Goal: Find contact information: Find contact information

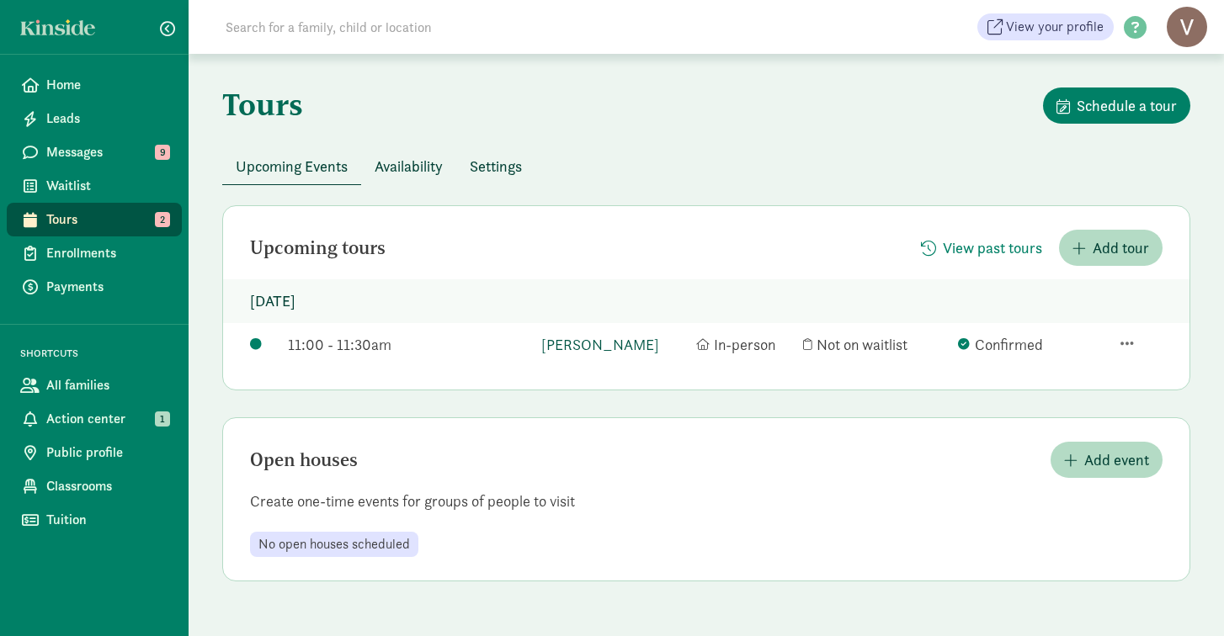
click at [584, 343] on link "[PERSON_NAME]" at bounding box center [614, 344] width 147 height 23
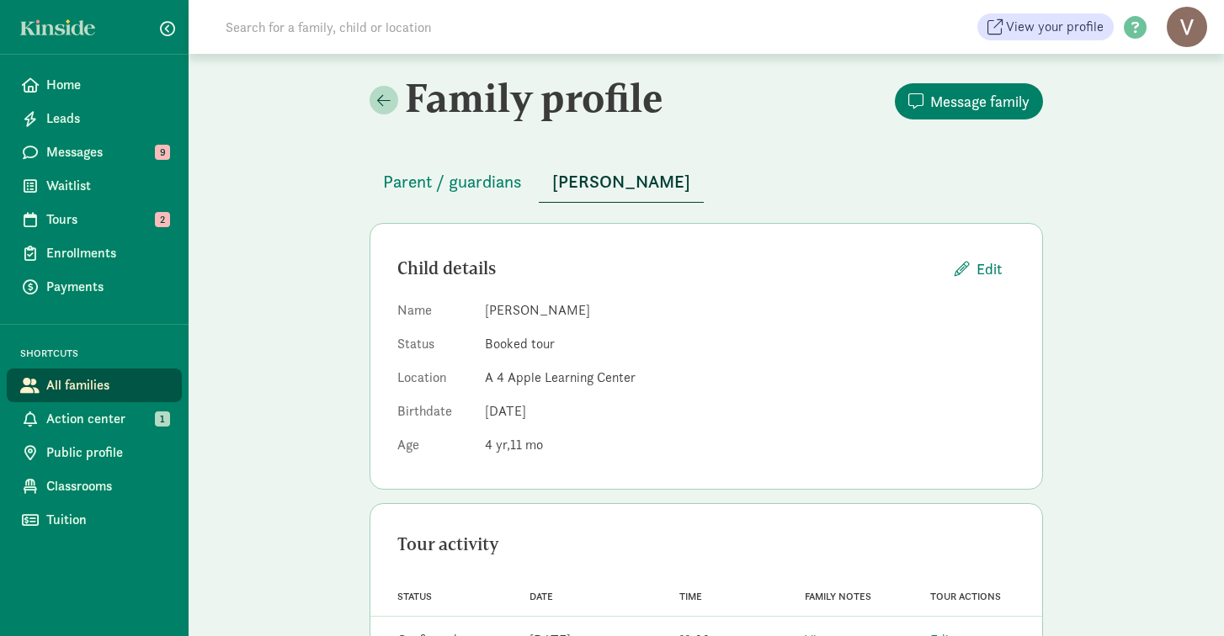
scroll to position [63, 0]
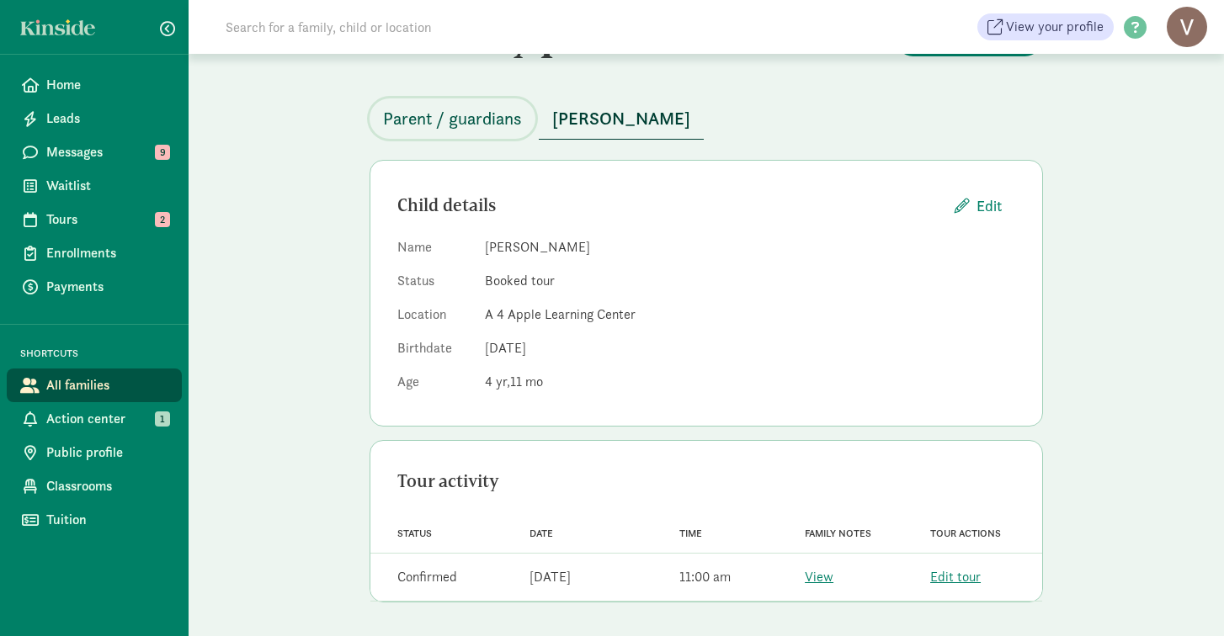
click at [474, 120] on span "Parent / guardians" at bounding box center [452, 118] width 139 height 27
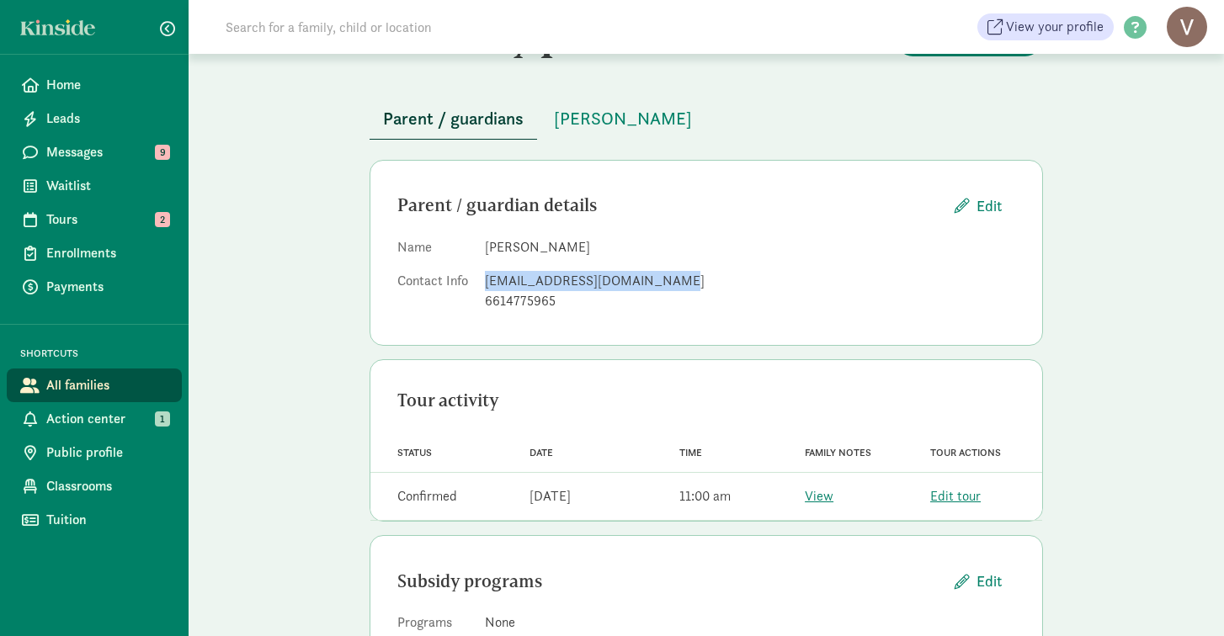
drag, startPoint x: 670, startPoint y: 279, endPoint x: 499, endPoint y: 290, distance: 171.2
click at [478, 290] on dl "Name [PERSON_NAME] Contact Info [EMAIL_ADDRESS][DOMAIN_NAME] 6614775965" at bounding box center [706, 277] width 618 height 81
drag, startPoint x: 689, startPoint y: 283, endPoint x: 479, endPoint y: 279, distance: 210.4
click at [479, 279] on dl "Name [PERSON_NAME] Contact Info [EMAIL_ADDRESS][DOMAIN_NAME] 6614775965" at bounding box center [706, 277] width 618 height 81
copy div "[EMAIL_ADDRESS][DOMAIN_NAME]"
